Goal: Information Seeking & Learning: Learn about a topic

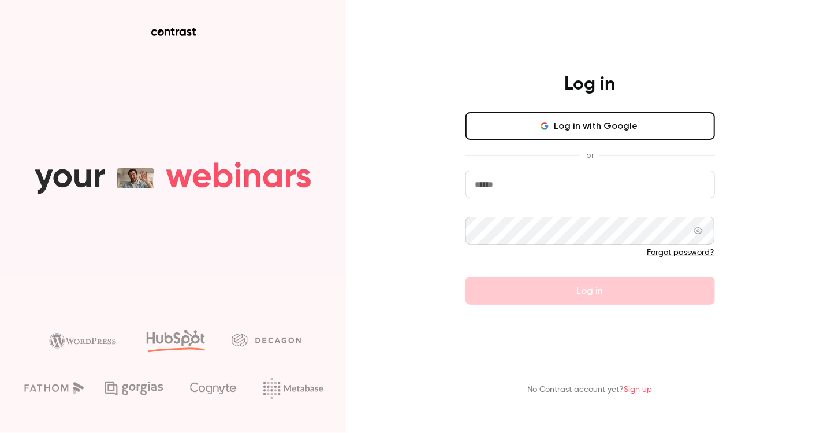
click at [543, 135] on button "Log in with Google" at bounding box center [591, 126] width 250 height 28
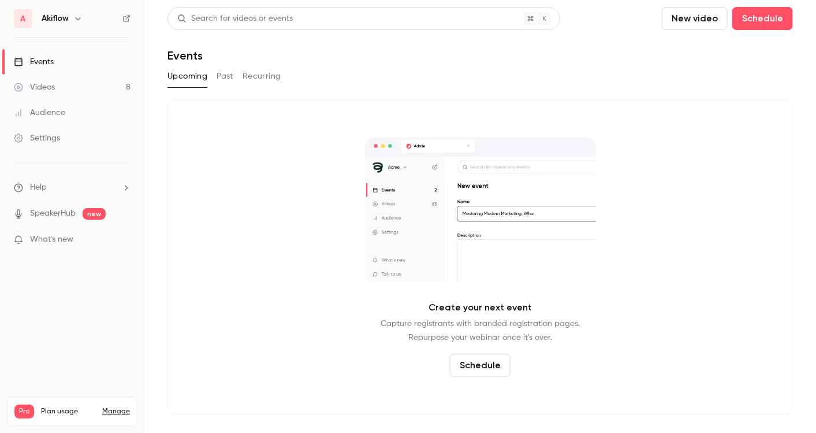
click at [93, 91] on link "Videos 8" at bounding box center [72, 87] width 144 height 25
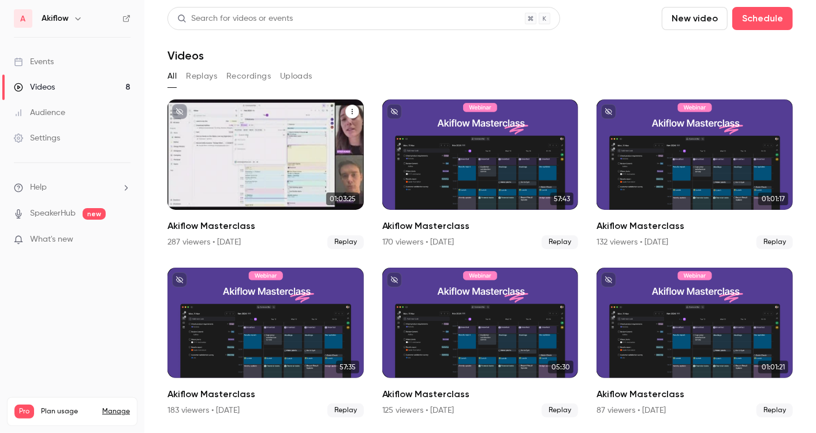
click at [281, 158] on div "Akiflow Masterclass" at bounding box center [266, 154] width 196 height 110
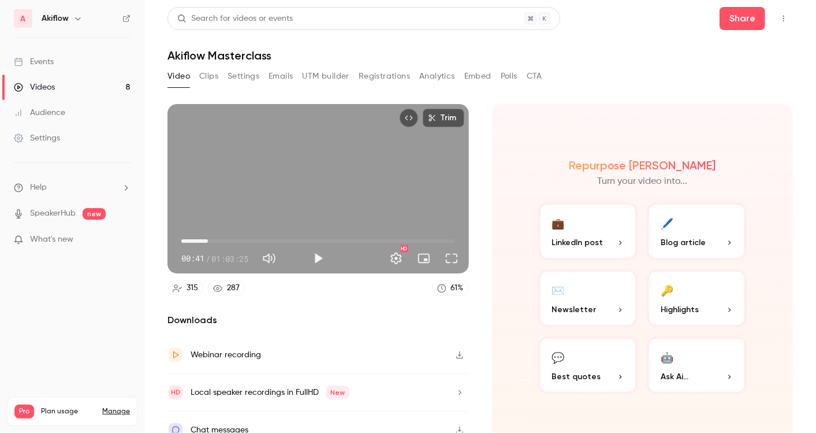
drag, startPoint x: 181, startPoint y: 238, endPoint x: 207, endPoint y: 237, distance: 26.0
click at [207, 239] on span "06:08" at bounding box center [207, 240] width 3 height 3
drag, startPoint x: 207, startPoint y: 237, endPoint x: 223, endPoint y: 237, distance: 15.6
click at [223, 239] on span "09:49" at bounding box center [223, 240] width 3 height 3
drag, startPoint x: 223, startPoint y: 237, endPoint x: 254, endPoint y: 232, distance: 31.1
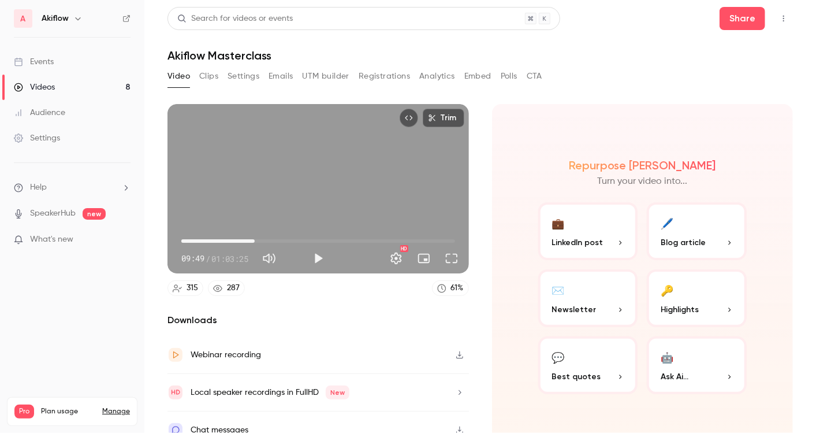
click at [254, 239] on span "17:02" at bounding box center [254, 240] width 3 height 3
drag, startPoint x: 254, startPoint y: 232, endPoint x: 272, endPoint y: 232, distance: 18.5
click at [272, 239] on span "21:24" at bounding box center [273, 240] width 3 height 3
click at [339, 237] on span "37:05" at bounding box center [318, 241] width 274 height 18
click at [287, 233] on span "24:57" at bounding box center [318, 241] width 274 height 18
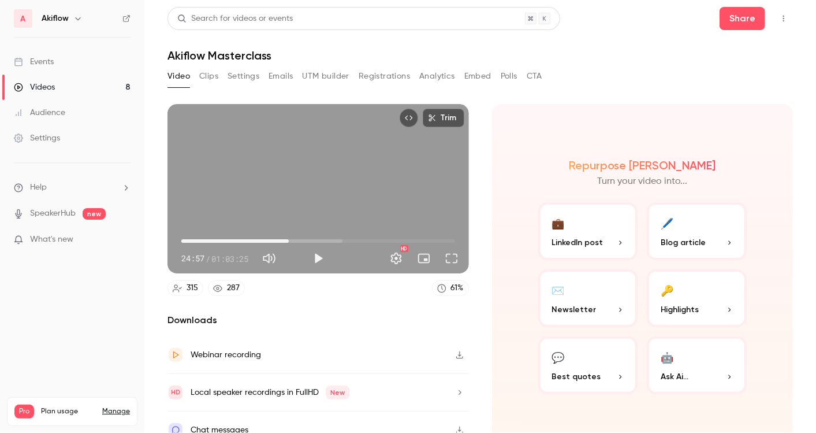
scroll to position [12, 0]
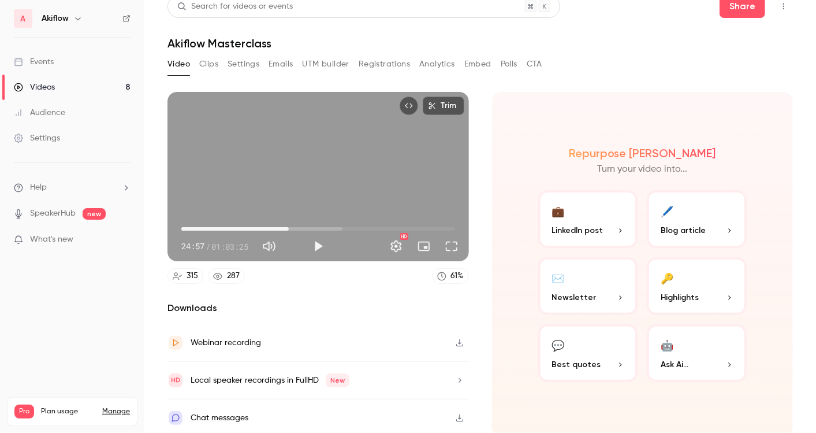
click at [257, 416] on div "Chat messages" at bounding box center [319, 417] width 302 height 37
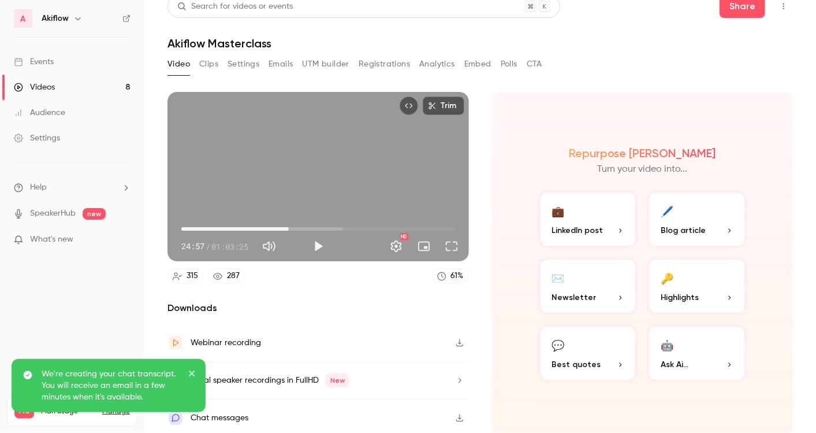
click at [187, 366] on div "We're creating your chat transcript. You will receive an email in a few minutes…" at bounding box center [109, 385] width 194 height 53
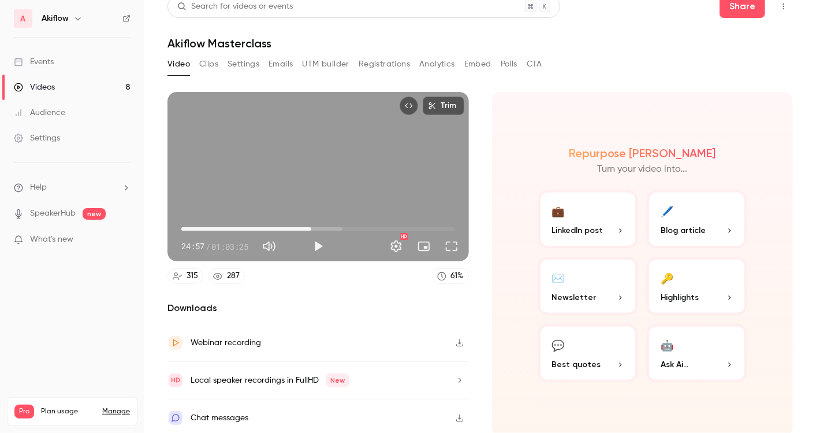
click at [309, 224] on span "30:08" at bounding box center [318, 229] width 274 height 18
click at [324, 224] on span "33:40" at bounding box center [318, 229] width 274 height 18
drag, startPoint x: 324, startPoint y: 224, endPoint x: 291, endPoint y: 225, distance: 33.5
click at [291, 227] on span "25:46" at bounding box center [292, 228] width 3 height 3
click at [444, 241] on button "Full screen" at bounding box center [451, 246] width 23 height 23
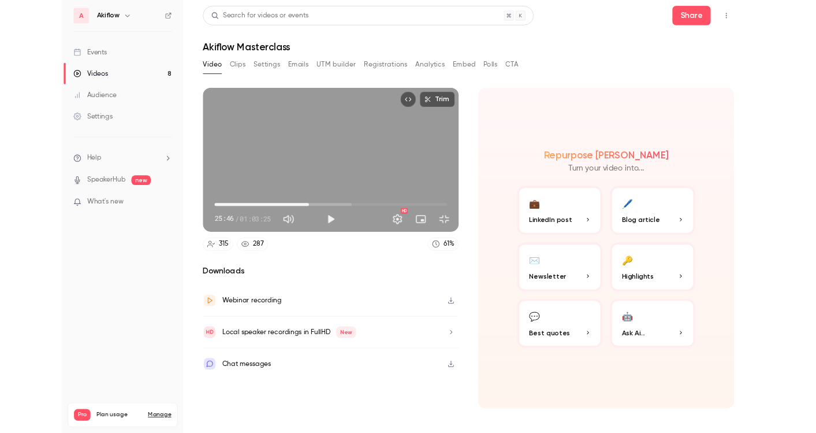
scroll to position [0, 0]
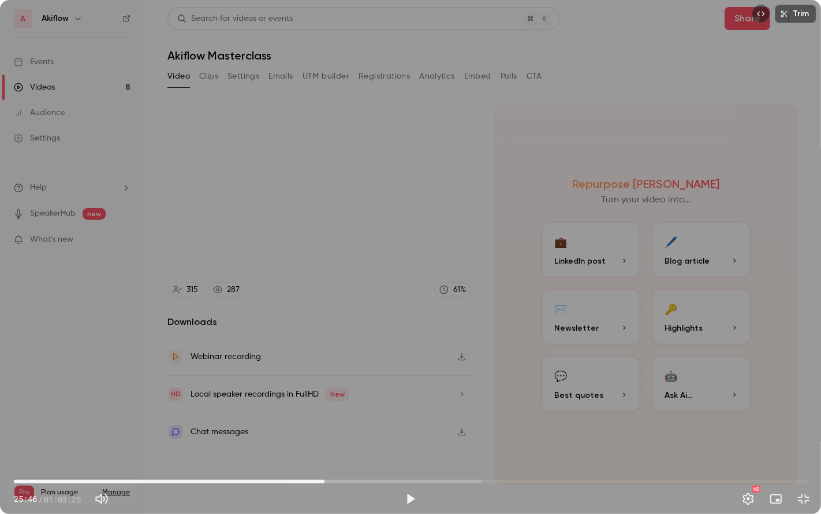
click at [325, 432] on span "24:49" at bounding box center [411, 481] width 794 height 18
click at [312, 432] on span "23:48" at bounding box center [411, 481] width 794 height 18
click at [299, 432] on span "22:45" at bounding box center [411, 481] width 794 height 18
click at [265, 432] on span "20:04" at bounding box center [411, 481] width 794 height 18
click at [274, 432] on span "20:48" at bounding box center [411, 481] width 794 height 18
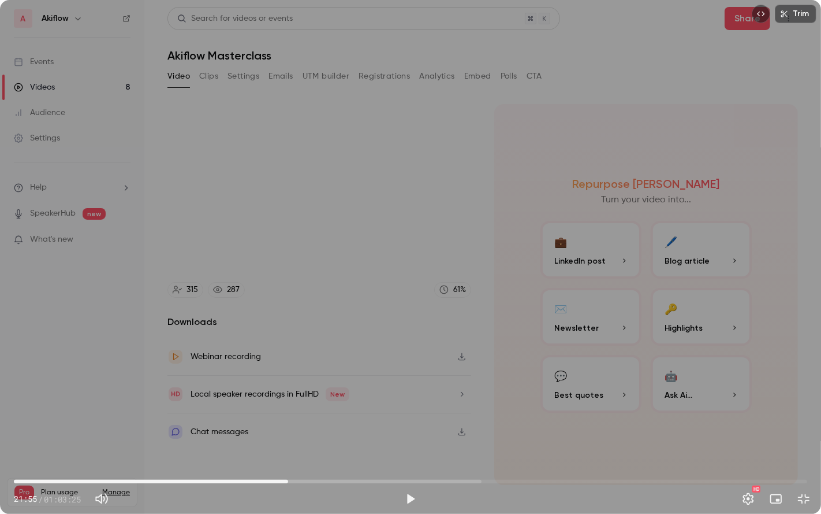
click at [288, 432] on span "21:55" at bounding box center [411, 481] width 794 height 18
click at [298, 432] on span "22:42" at bounding box center [411, 481] width 794 height 18
click at [314, 432] on span "23:57" at bounding box center [411, 481] width 794 height 18
click at [336, 432] on span "25:45" at bounding box center [411, 481] width 794 height 18
click at [364, 432] on span "27:58" at bounding box center [411, 481] width 794 height 18
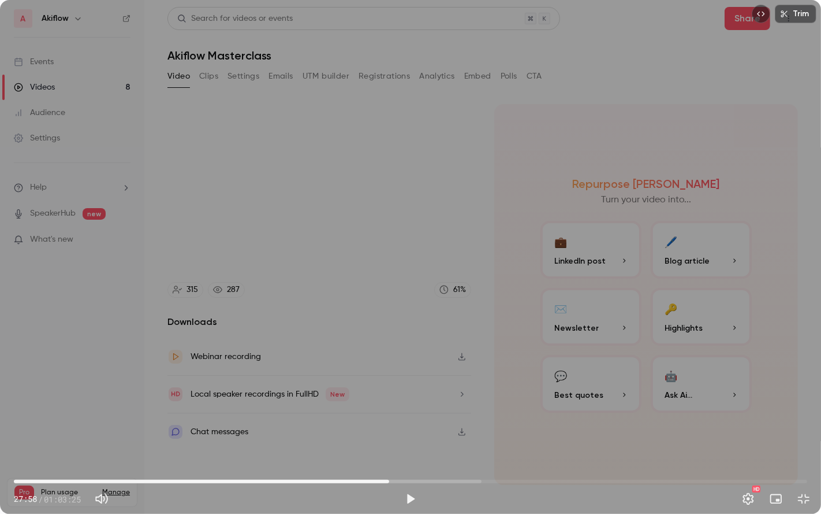
click at [389, 432] on span "29:59" at bounding box center [411, 481] width 794 height 18
click at [404, 432] on span "31:11" at bounding box center [411, 481] width 794 height 18
click at [415, 432] on span "32:01" at bounding box center [411, 481] width 794 height 18
click at [429, 432] on span "33:08" at bounding box center [411, 481] width 794 height 18
click at [448, 432] on span "34:39" at bounding box center [411, 481] width 794 height 18
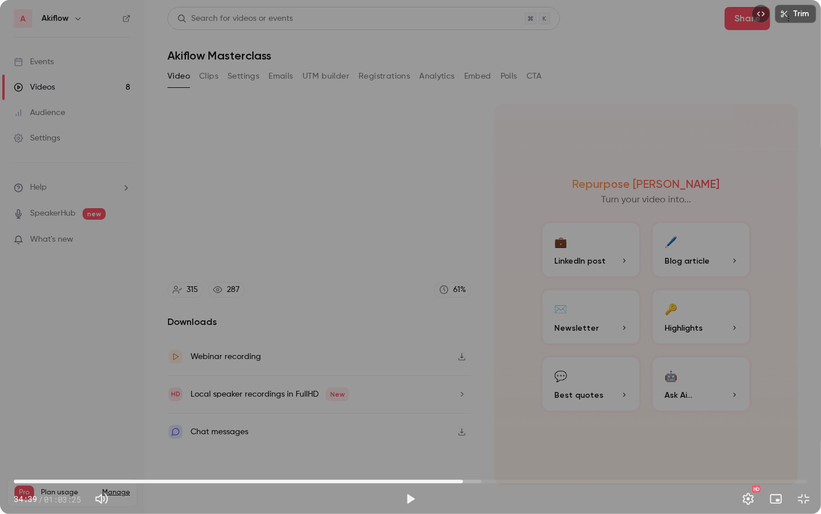
click at [463, 432] on span "35:54" at bounding box center [411, 481] width 794 height 18
click at [481, 432] on span "37:17" at bounding box center [411, 481] width 794 height 18
click at [511, 432] on span "39:41" at bounding box center [411, 481] width 794 height 18
click at [533, 432] on span "41:26" at bounding box center [411, 481] width 794 height 18
click at [556, 432] on span "43:17" at bounding box center [411, 481] width 794 height 18
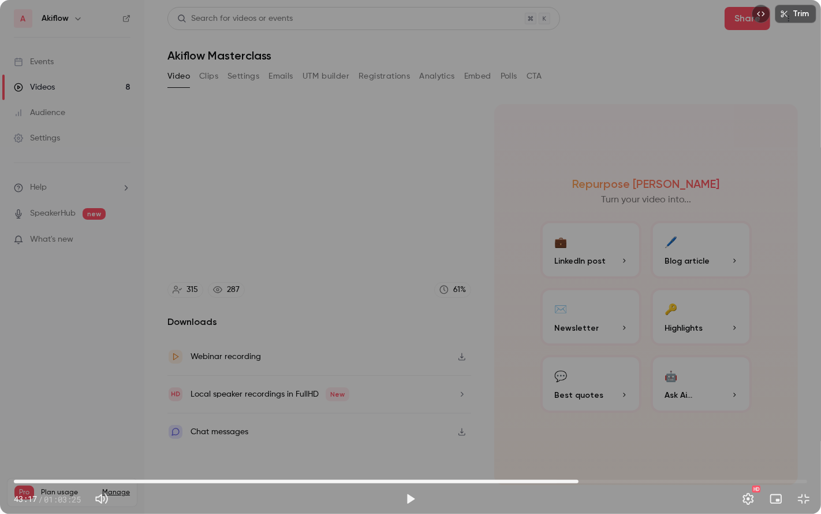
click at [579, 432] on span "45:08" at bounding box center [411, 481] width 794 height 18
click at [621, 432] on span "48:30" at bounding box center [411, 481] width 794 height 18
click at [665, 432] on span "48:30" at bounding box center [411, 481] width 794 height 18
click at [775, 432] on span "01:00:49" at bounding box center [411, 481] width 794 height 18
click at [760, 432] on span "59:34" at bounding box center [411, 481] width 794 height 18
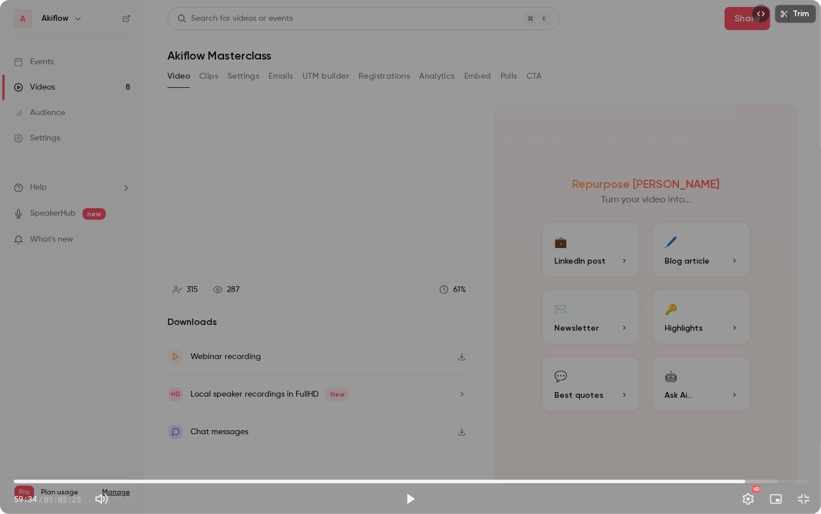
click at [746, 432] on span "58:28" at bounding box center [411, 481] width 794 height 18
click at [798, 432] on span "01:02:37" at bounding box center [411, 481] width 794 height 18
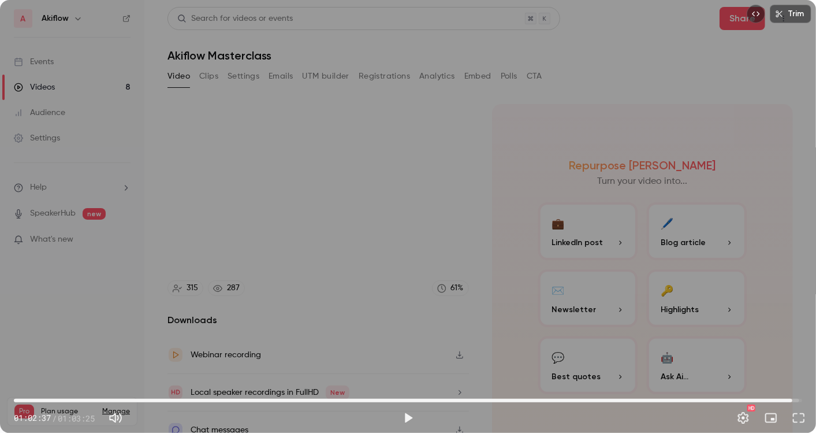
type input "******"
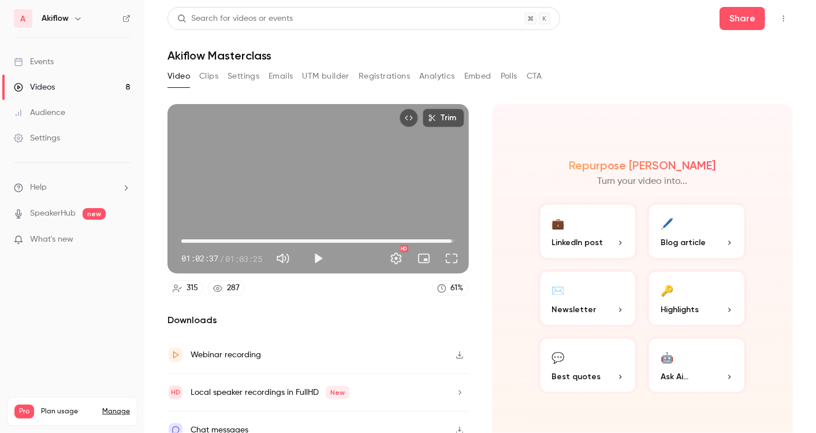
click at [37, 55] on link "Events" at bounding box center [72, 61] width 144 height 25
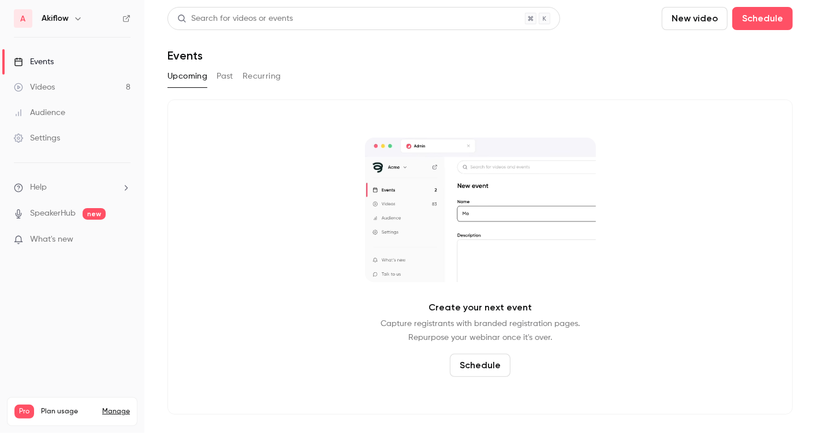
click at [81, 93] on link "Videos 8" at bounding box center [72, 87] width 144 height 25
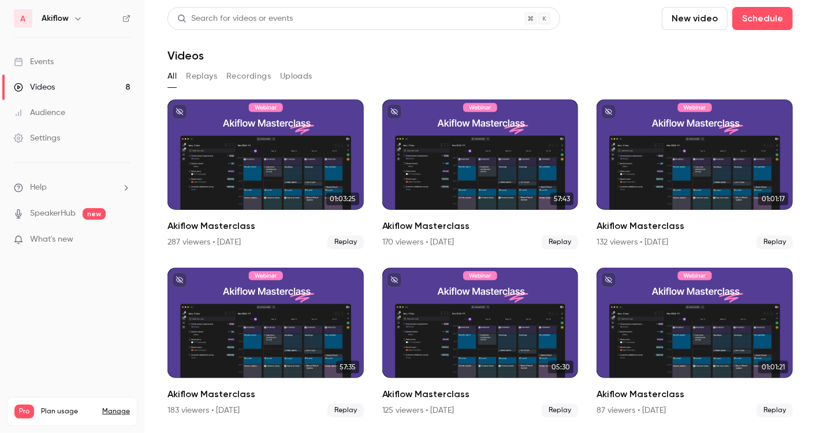
click at [70, 240] on span "What's new" at bounding box center [51, 239] width 43 height 12
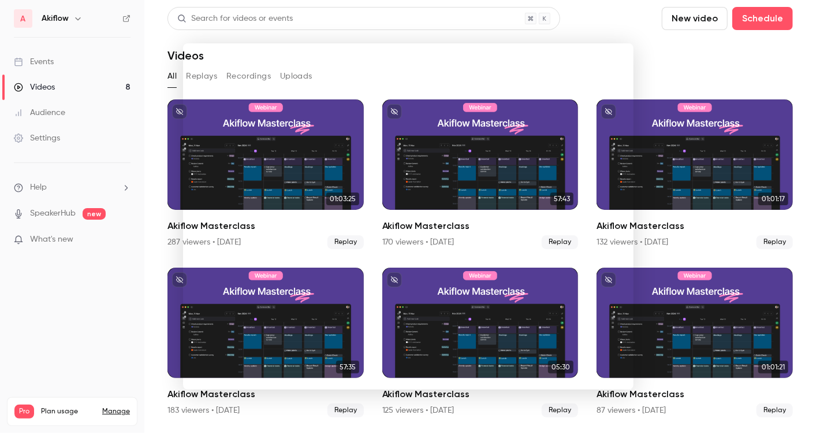
click at [717, 47] on div at bounding box center [408, 216] width 816 height 433
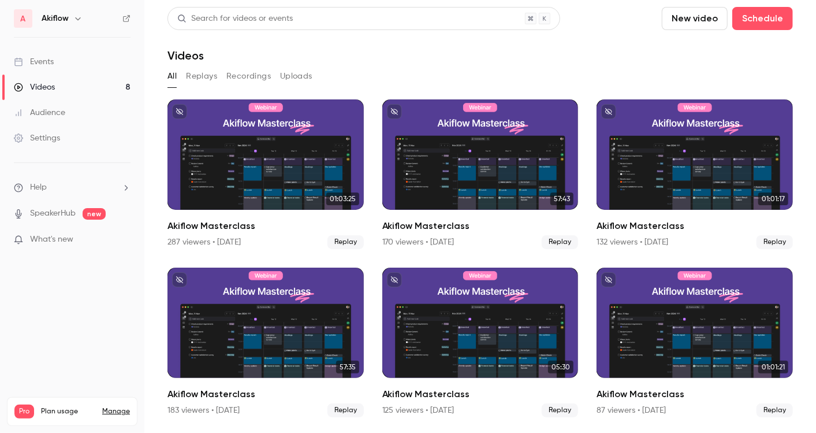
click at [38, 54] on link "Events" at bounding box center [72, 61] width 144 height 25
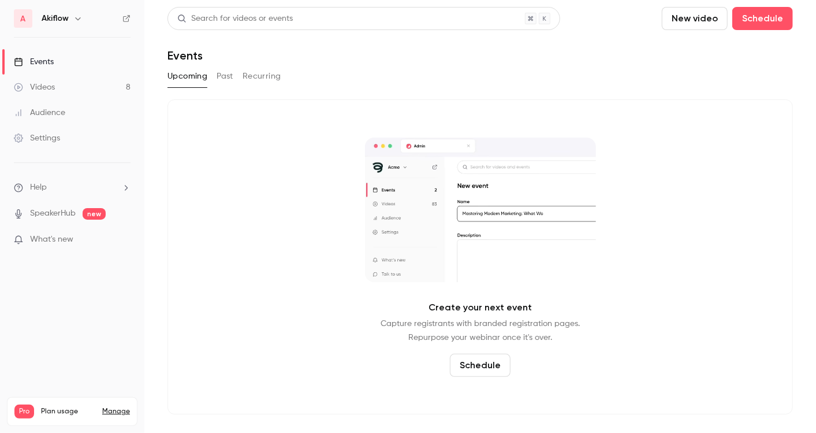
click at [49, 93] on link "Videos 8" at bounding box center [72, 87] width 144 height 25
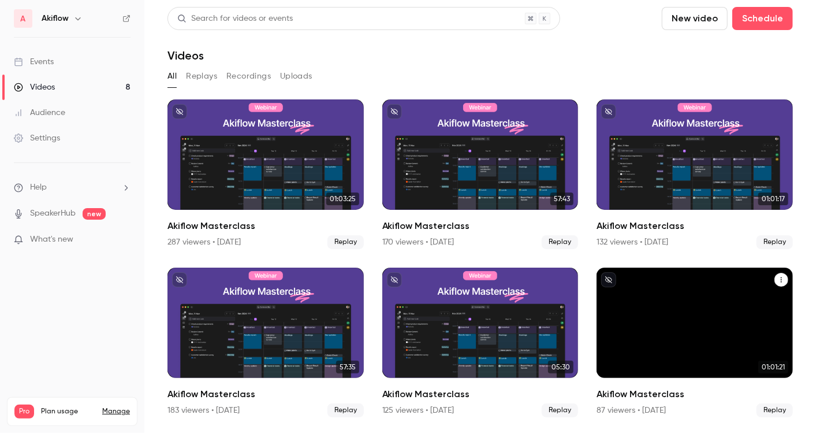
scroll to position [1, 0]
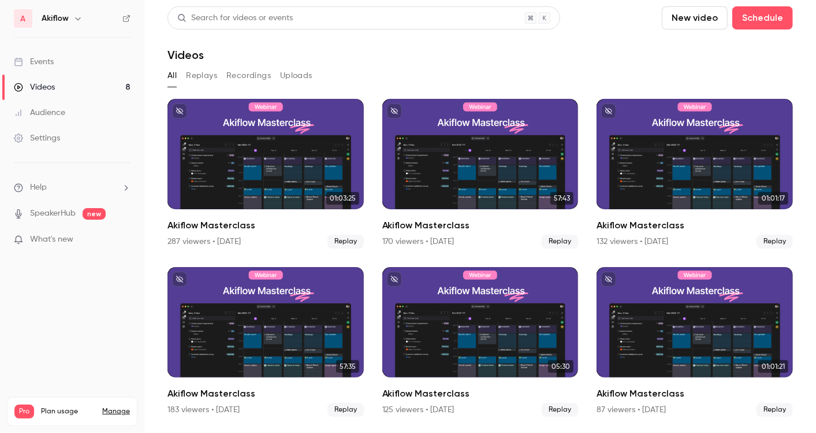
click at [66, 105] on link "Audience" at bounding box center [72, 112] width 144 height 25
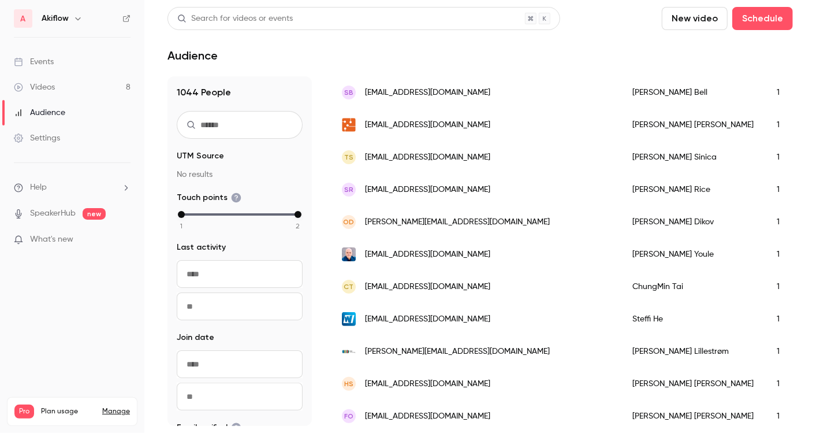
click at [393, 92] on span "[EMAIL_ADDRESS][DOMAIN_NAME]" at bounding box center [427, 93] width 125 height 12
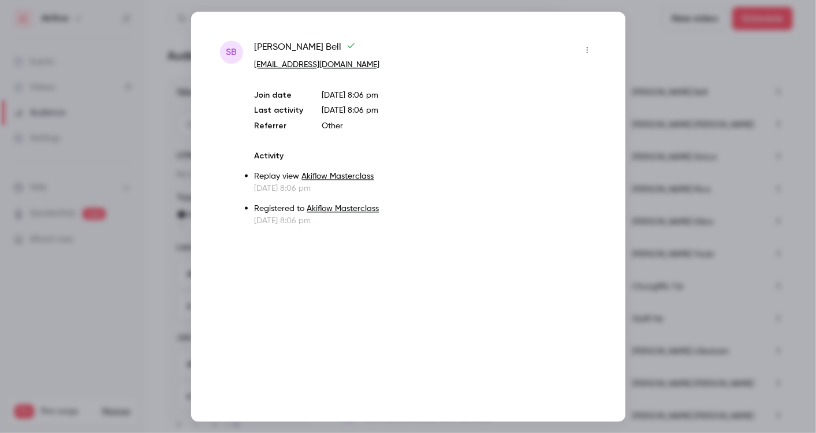
click at [689, 167] on div at bounding box center [408, 216] width 816 height 433
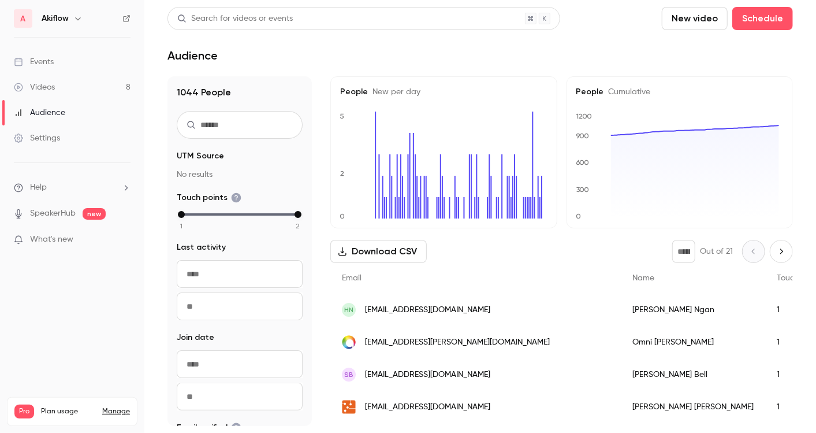
click at [69, 58] on link "Events" at bounding box center [72, 61] width 144 height 25
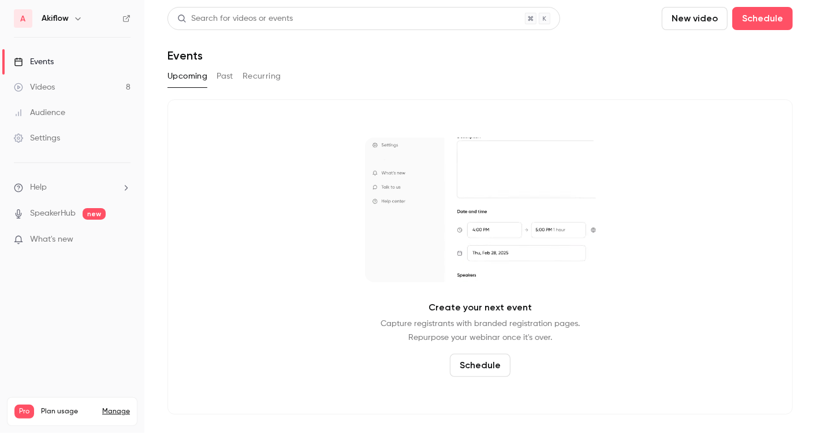
click at [124, 94] on link "Videos 8" at bounding box center [72, 87] width 144 height 25
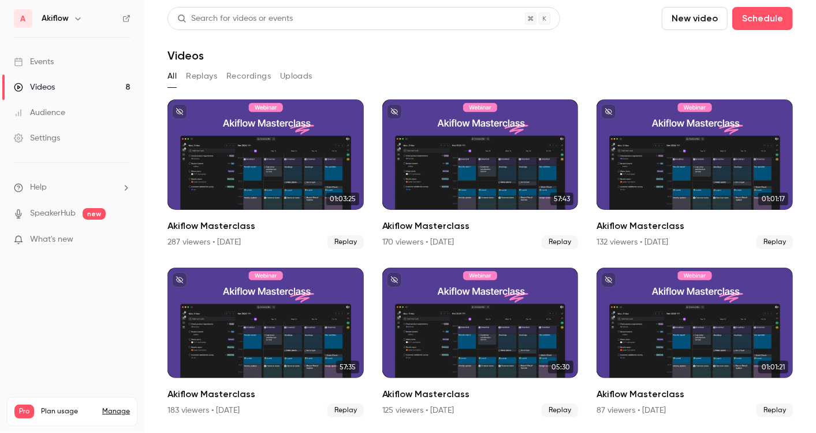
click at [210, 74] on button "Replays" at bounding box center [201, 76] width 31 height 18
click at [252, 78] on button "Recordings" at bounding box center [248, 76] width 44 height 18
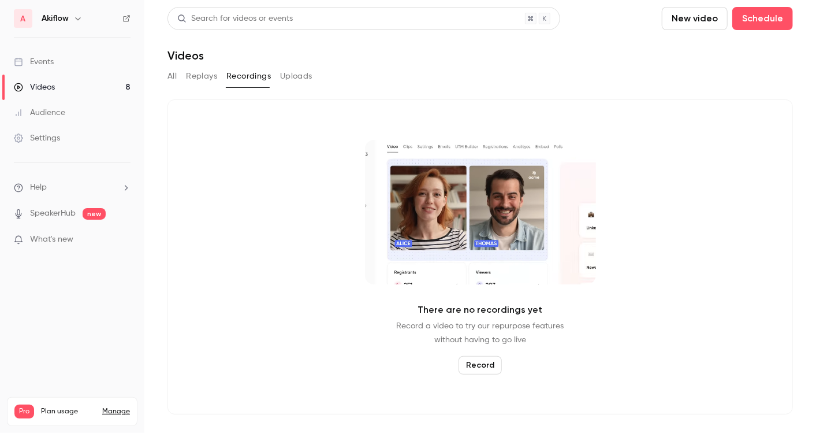
click at [300, 81] on button "Uploads" at bounding box center [296, 76] width 32 height 18
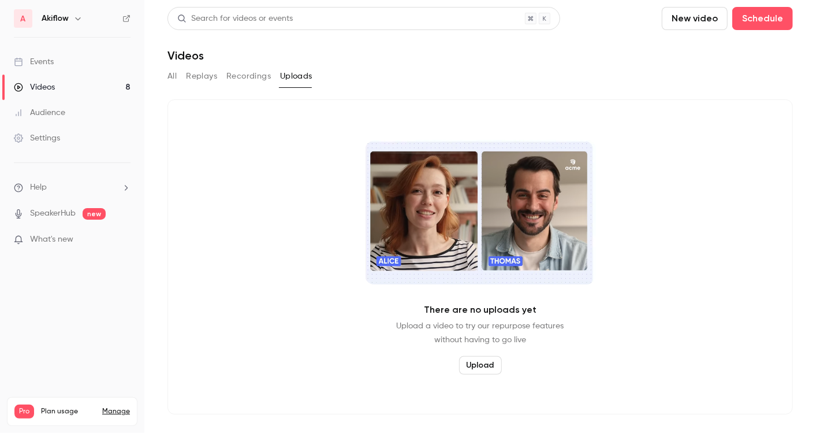
click at [92, 66] on link "Events" at bounding box center [72, 61] width 144 height 25
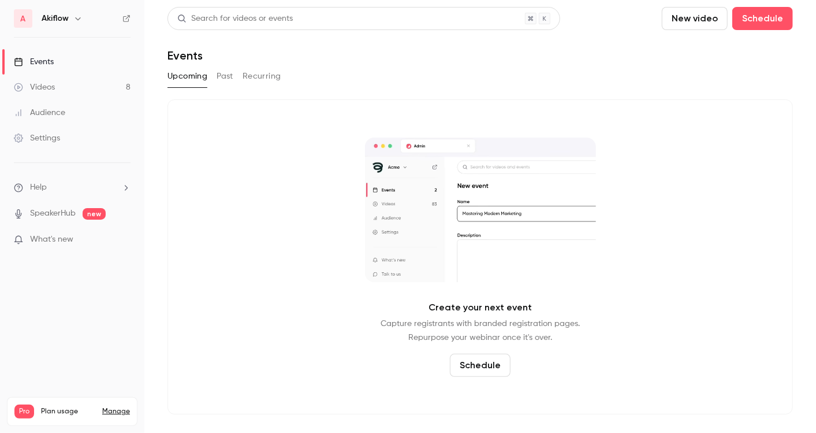
click at [64, 114] on div "Audience" at bounding box center [39, 113] width 51 height 12
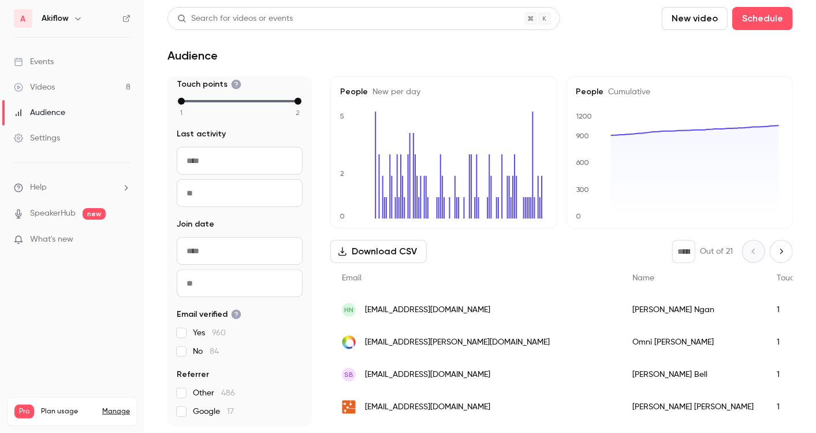
click at [53, 58] on div "Events" at bounding box center [34, 62] width 40 height 12
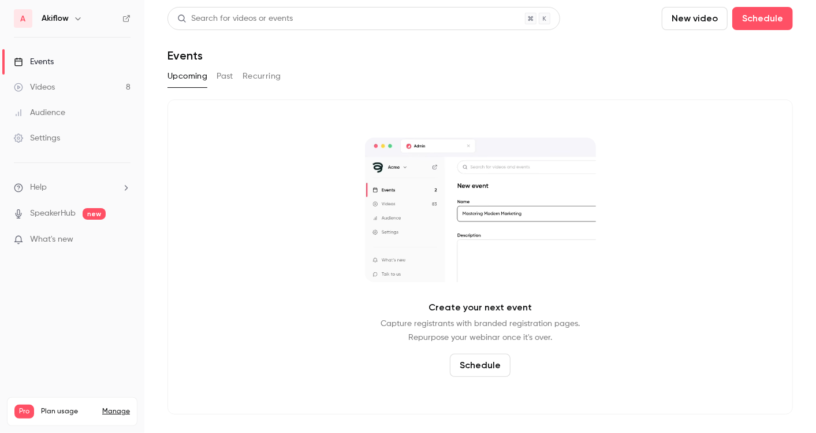
click at [221, 74] on button "Past" at bounding box center [225, 76] width 17 height 18
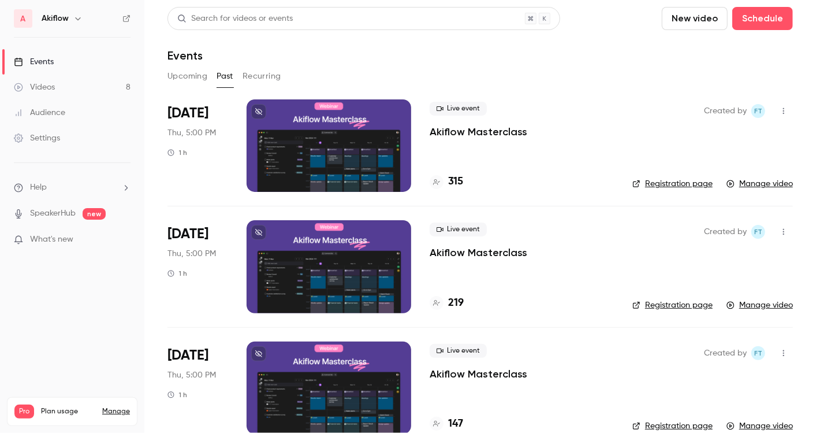
click at [779, 107] on button "button" at bounding box center [784, 111] width 18 height 18
